Goal: Transaction & Acquisition: Purchase product/service

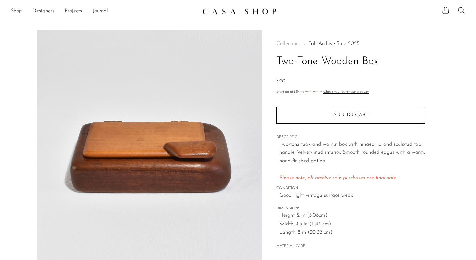
click at [284, 150] on p "Two-tone teak and walnut box with hinged lid and sculpted tab handle. Velvet-li…" at bounding box center [352, 161] width 146 height 42
click at [282, 161] on p "Two-tone teak and walnut box with hinged lid and sculpted tab handle. Velvet-li…" at bounding box center [352, 161] width 146 height 42
click at [185, 147] on img at bounding box center [149, 154] width 225 height 248
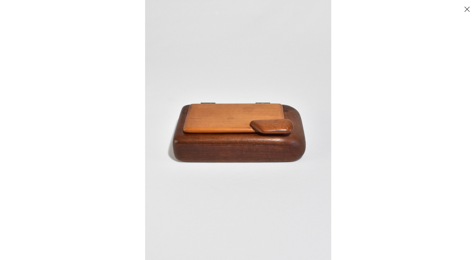
scroll to position [30, 0]
click at [467, 5] on button "Close" at bounding box center [467, 9] width 12 height 12
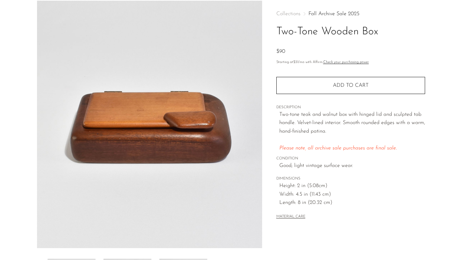
scroll to position [86, 0]
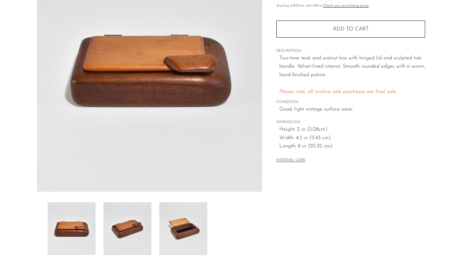
click at [335, 155] on div "MATERIAL CARE" at bounding box center [350, 158] width 149 height 14
click at [313, 110] on span "Good; light vintage surface wear." at bounding box center [352, 109] width 146 height 9
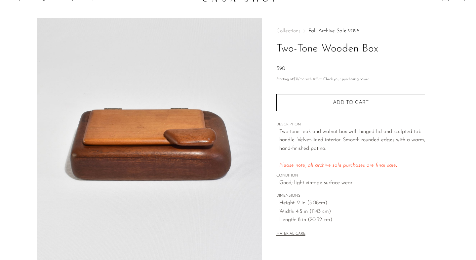
scroll to position [0, 0]
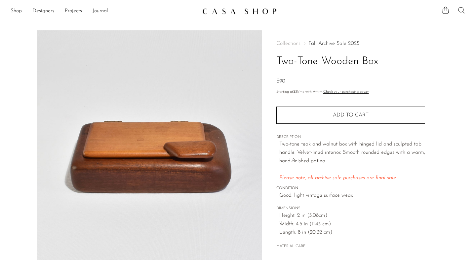
click at [232, 8] on img at bounding box center [239, 11] width 74 height 7
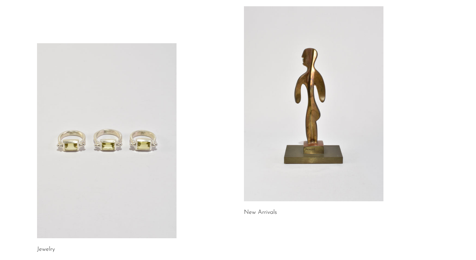
scroll to position [62, 0]
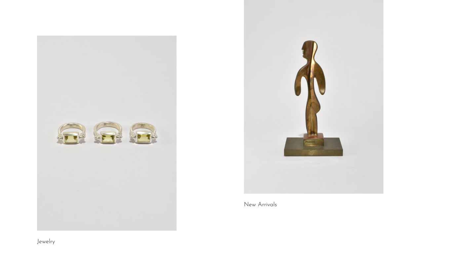
click at [273, 137] on link at bounding box center [313, 96] width 139 height 195
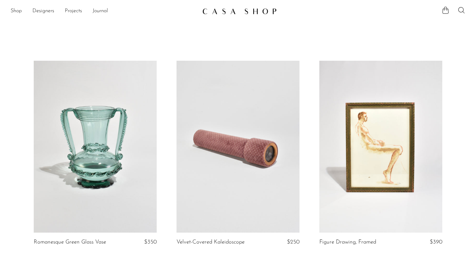
click at [313, 109] on article "Figure Drawing, Framed $390" at bounding box center [380, 161] width 143 height 201
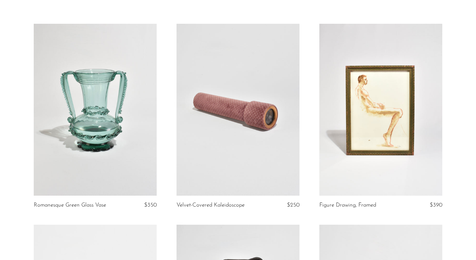
click at [313, 109] on article "Figure Drawing, Framed $390" at bounding box center [380, 124] width 143 height 201
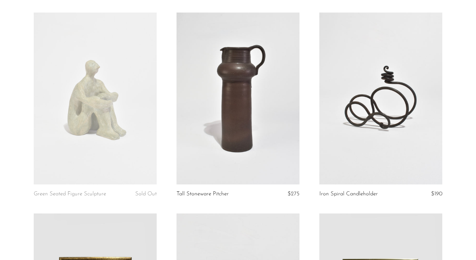
click at [313, 109] on article "Iron Spiral Candleholder $190" at bounding box center [380, 113] width 143 height 201
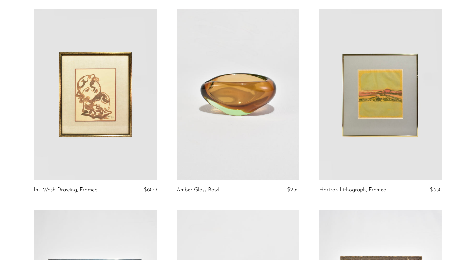
click at [313, 109] on article "Horizon Lithograph, Framed $350" at bounding box center [380, 109] width 143 height 201
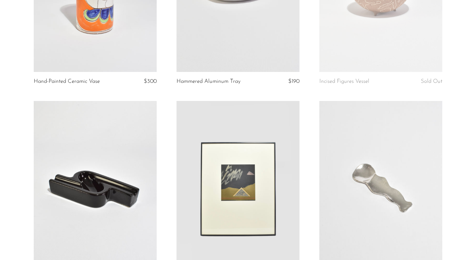
scroll to position [1315, 0]
